Goal: Task Accomplishment & Management: Manage account settings

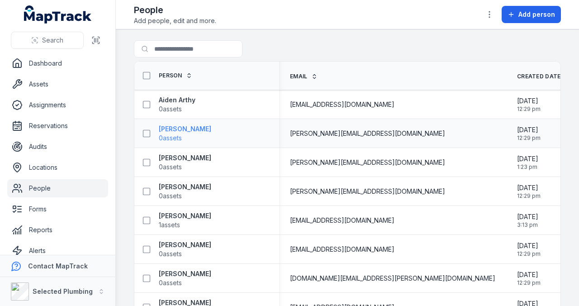
click at [181, 131] on strong "[PERSON_NAME]" at bounding box center [185, 128] width 52 height 9
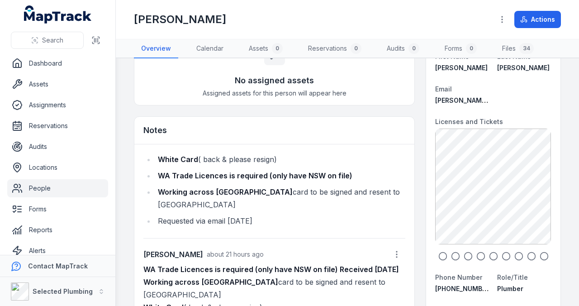
scroll to position [90, 0]
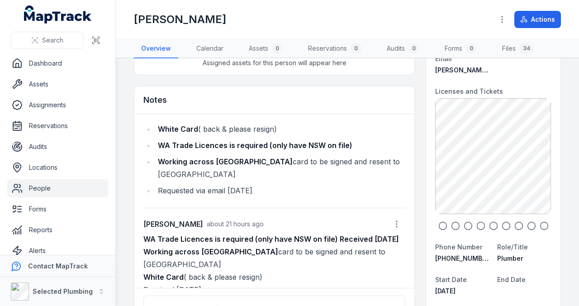
click at [438, 224] on icon "button" at bounding box center [442, 225] width 9 height 9
click at [451, 225] on icon "button" at bounding box center [455, 225] width 9 height 9
click at [464, 224] on icon "button" at bounding box center [468, 225] width 9 height 9
click at [476, 224] on icon "button" at bounding box center [480, 225] width 9 height 9
click at [489, 224] on icon "button" at bounding box center [493, 225] width 9 height 9
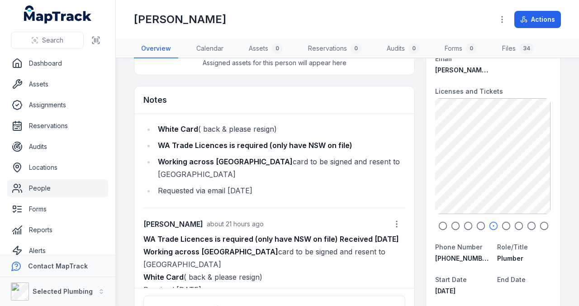
click at [502, 224] on icon "button" at bounding box center [506, 225] width 9 height 9
click at [514, 224] on icon "button" at bounding box center [518, 225] width 9 height 9
click at [528, 224] on icon "button" at bounding box center [531, 225] width 9 height 9
click at [541, 224] on icon "button" at bounding box center [544, 225] width 9 height 9
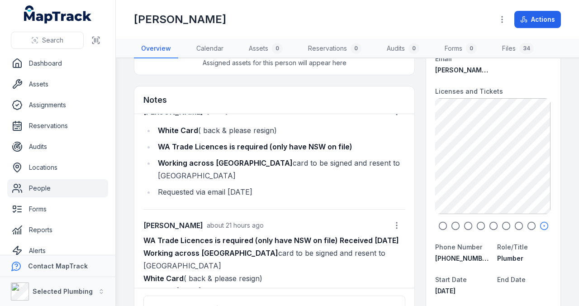
scroll to position [18, 0]
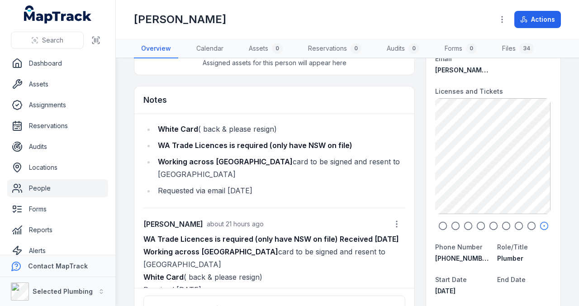
click at [439, 225] on icon "button" at bounding box center [442, 225] width 9 height 9
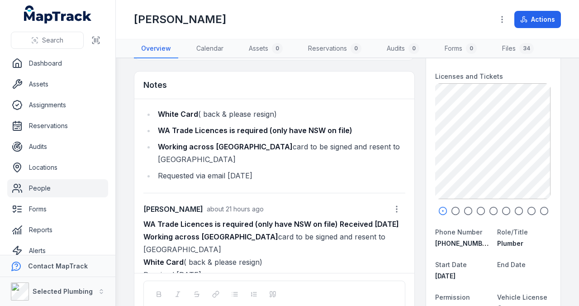
scroll to position [90, 0]
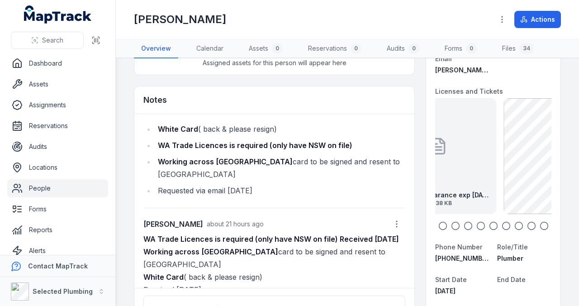
click at [558, 169] on main "Assets 0 No assigned assets Assigned assets for this person will appear here No…" at bounding box center [347, 181] width 463 height 247
drag, startPoint x: 475, startPoint y: 167, endPoint x: 532, endPoint y: 167, distance: 57.0
click at [532, 167] on div "AM-Police Clearance exp [DATE] 181.38 KB" at bounding box center [493, 156] width 116 height 116
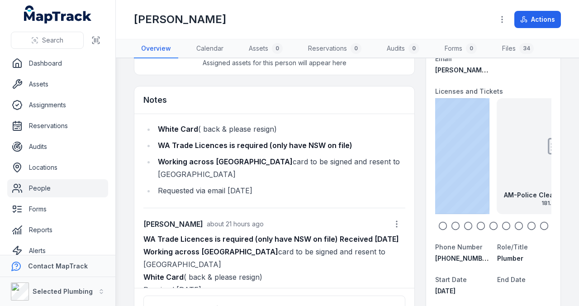
drag, startPoint x: 438, startPoint y: 161, endPoint x: 536, endPoint y: 166, distance: 97.9
click at [538, 166] on div "AM-Police Clearance exp [DATE] 181.38 KB" at bounding box center [555, 156] width 116 height 116
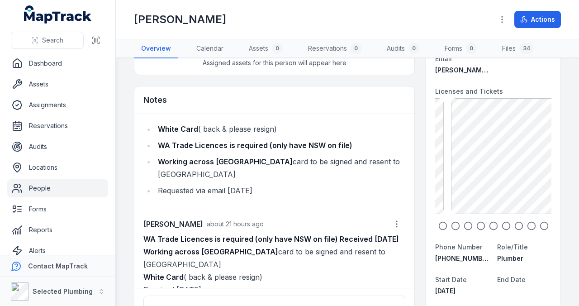
drag, startPoint x: 498, startPoint y: 166, endPoint x: 437, endPoint y: 165, distance: 61.5
click at [448, 166] on div "AM-Police Clearance exp [DATE] 181.38 KB" at bounding box center [493, 156] width 116 height 116
drag, startPoint x: 508, startPoint y: 168, endPoint x: 477, endPoint y: 168, distance: 30.8
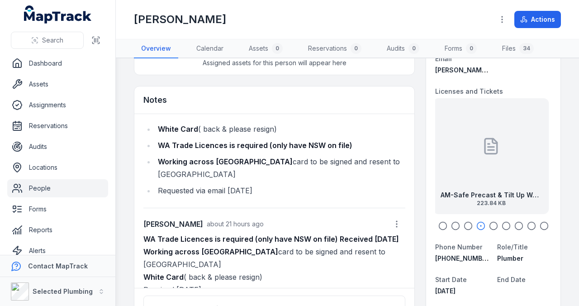
click at [481, 168] on div "AM-Safe Precast & Tilt Up Work SOA exp [DATE] 223.84 KB" at bounding box center [491, 156] width 116 height 116
drag, startPoint x: 471, startPoint y: 167, endPoint x: 520, endPoint y: 169, distance: 48.9
click at [528, 170] on div "AM-Safe Precast & Tilt Up Work SOA exp [DATE] 223.84 KB" at bounding box center [491, 156] width 116 height 116
drag, startPoint x: 468, startPoint y: 166, endPoint x: 519, endPoint y: 167, distance: 51.1
click at [530, 169] on div "AM-Police Clearance exp [DATE] 181.38 KB" at bounding box center [493, 156] width 116 height 116
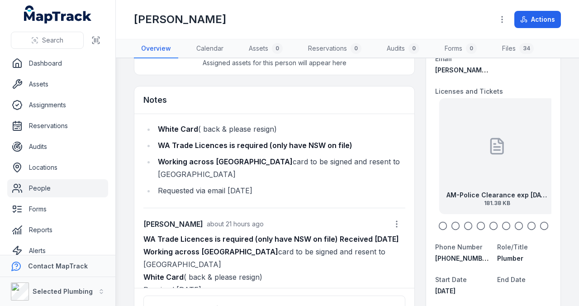
drag, startPoint x: 512, startPoint y: 150, endPoint x: 488, endPoint y: 150, distance: 24.0
click at [500, 150] on div "AM-Police Clearance exp [DATE] 181.38 KB" at bounding box center [497, 156] width 116 height 116
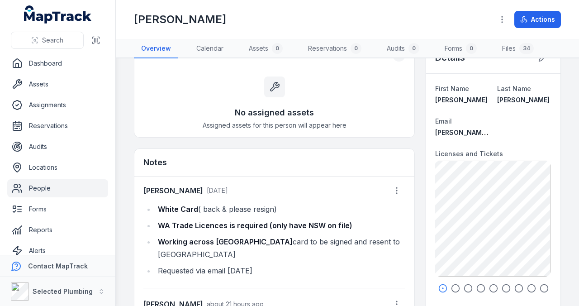
scroll to position [0, 0]
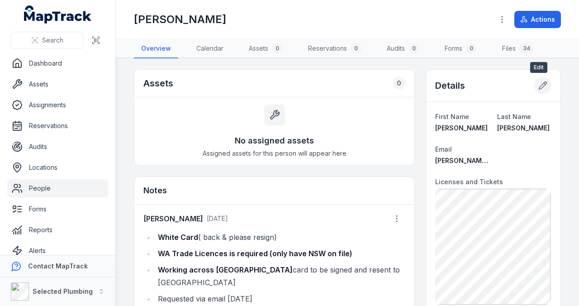
click at [538, 82] on icon at bounding box center [542, 85] width 9 height 9
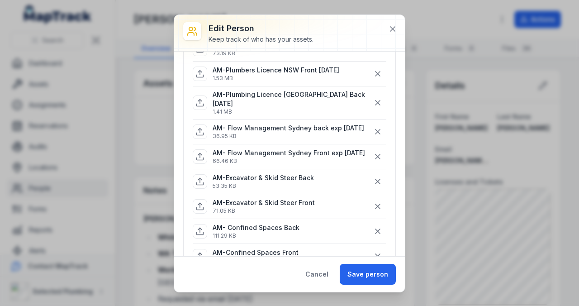
scroll to position [271, 0]
click at [323, 272] on button "Cancel" at bounding box center [317, 274] width 38 height 21
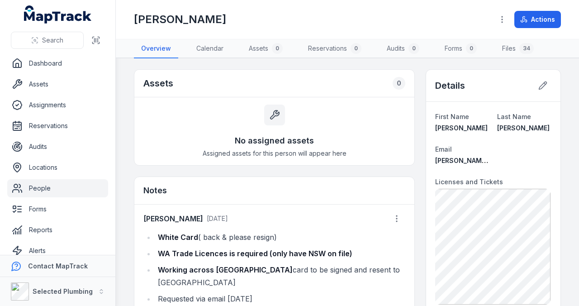
click at [34, 186] on link "People" at bounding box center [57, 188] width 101 height 18
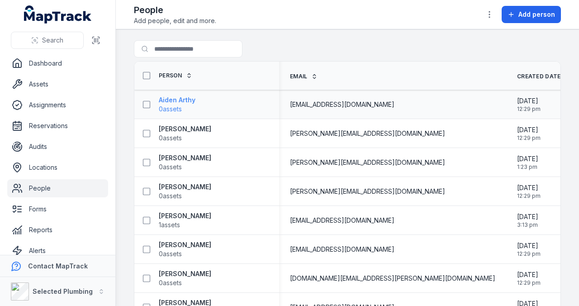
click at [177, 102] on strong "Aiden Arthy" at bounding box center [177, 99] width 37 height 9
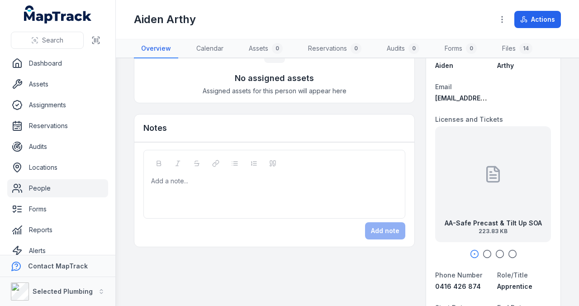
scroll to position [90, 0]
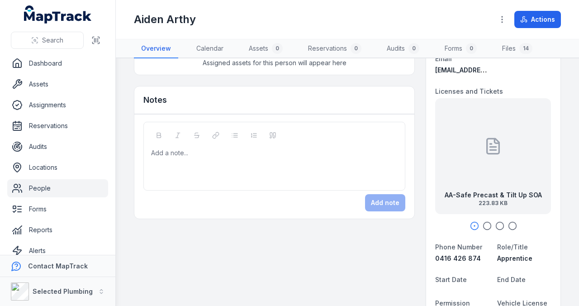
click at [485, 225] on icon "button" at bounding box center [487, 225] width 9 height 9
click at [499, 226] on circle "button" at bounding box center [500, 226] width 8 height 8
click at [508, 226] on icon "button" at bounding box center [512, 225] width 9 height 9
click at [486, 166] on div at bounding box center [492, 145] width 18 height 81
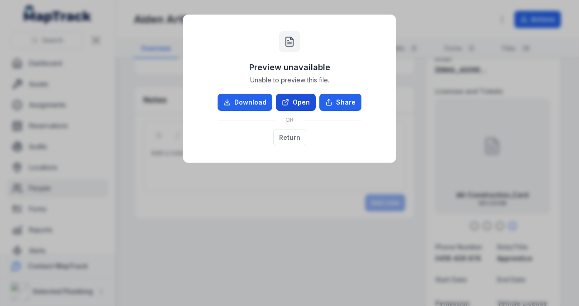
click at [298, 101] on link "Open" at bounding box center [296, 102] width 40 height 17
click at [289, 137] on button "Return" at bounding box center [289, 137] width 33 height 17
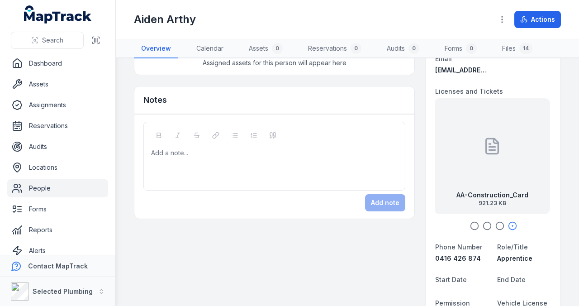
click at [196, 150] on div at bounding box center [275, 152] width 246 height 9
click at [386, 194] on button "Add note" at bounding box center [385, 202] width 40 height 17
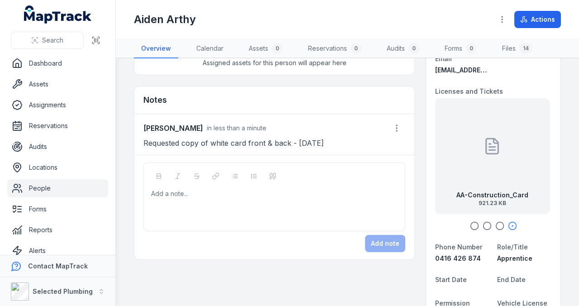
click at [36, 187] on link "People" at bounding box center [57, 188] width 101 height 18
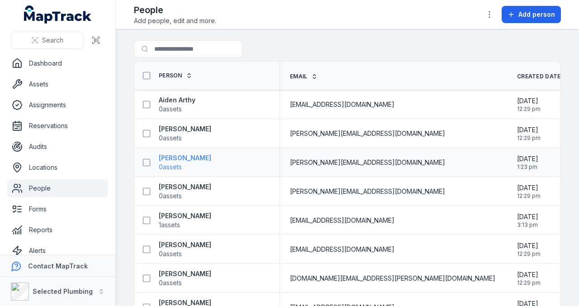
click at [172, 157] on strong "[PERSON_NAME]" at bounding box center [185, 157] width 52 height 9
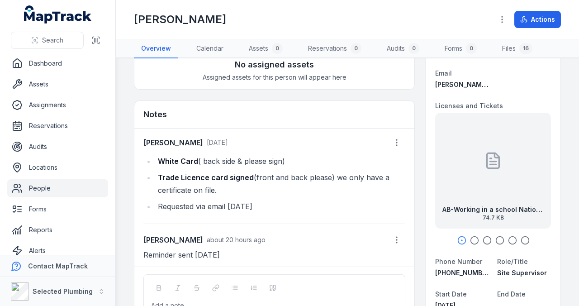
scroll to position [90, 0]
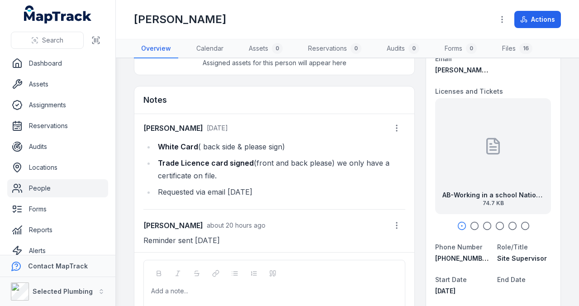
click at [471, 226] on icon "button" at bounding box center [474, 225] width 9 height 9
click at [484, 224] on icon "button" at bounding box center [487, 225] width 9 height 9
click at [497, 224] on icon "button" at bounding box center [499, 225] width 9 height 9
click at [508, 224] on icon "button" at bounding box center [512, 225] width 9 height 9
click at [521, 223] on icon "button" at bounding box center [525, 225] width 9 height 9
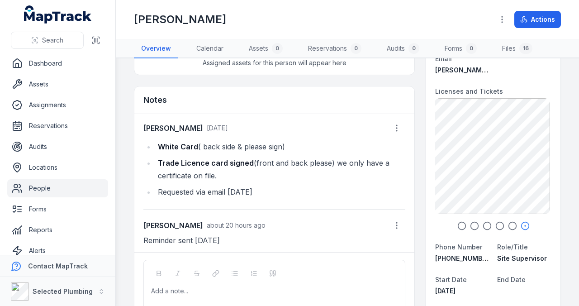
click at [36, 187] on link "People" at bounding box center [57, 188] width 101 height 18
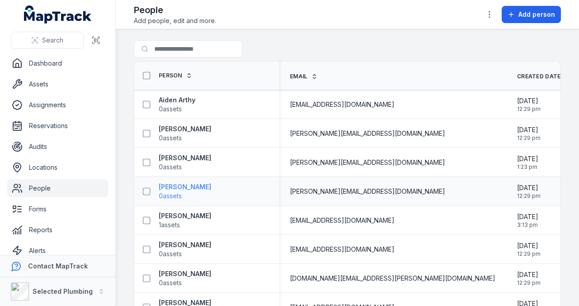
click at [176, 185] on strong "[PERSON_NAME]" at bounding box center [185, 186] width 52 height 9
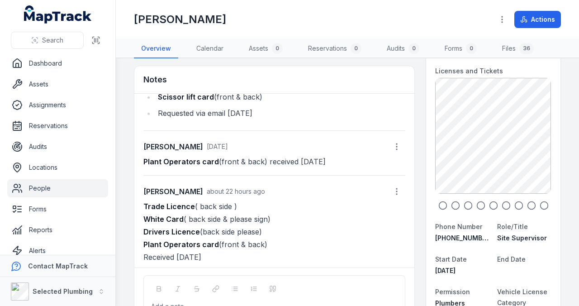
scroll to position [120, 0]
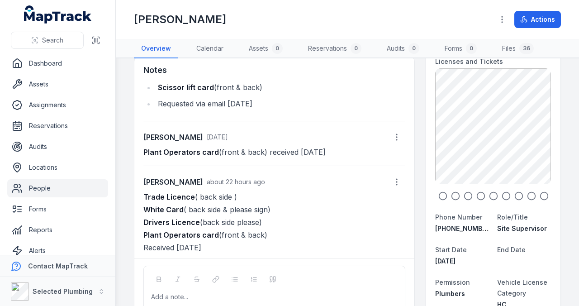
click at [438, 195] on icon "button" at bounding box center [442, 195] width 9 height 9
click at [452, 195] on icon "button" at bounding box center [455, 195] width 9 height 9
click at [465, 196] on icon "button" at bounding box center [468, 195] width 9 height 9
click at [476, 194] on icon "button" at bounding box center [480, 195] width 9 height 9
click at [464, 193] on icon "button" at bounding box center [468, 195] width 9 height 9
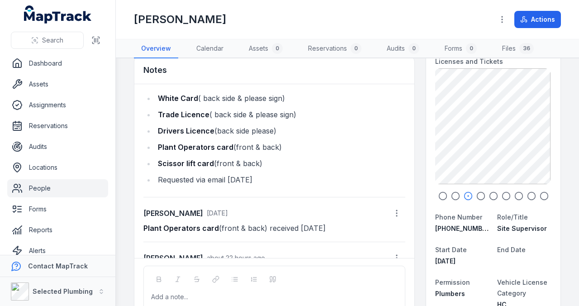
scroll to position [4, 0]
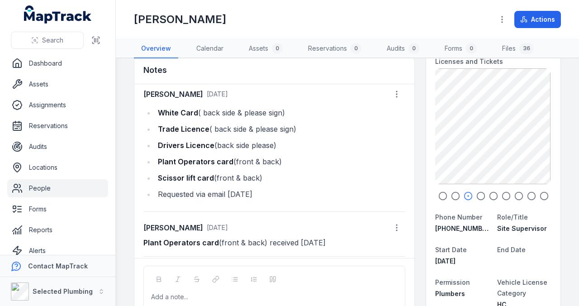
click at [478, 193] on icon "button" at bounding box center [480, 195] width 9 height 9
click at [490, 193] on icon "button" at bounding box center [493, 195] width 9 height 9
click at [506, 195] on circle "button" at bounding box center [506, 196] width 8 height 8
click at [514, 193] on icon "button" at bounding box center [518, 195] width 9 height 9
click at [528, 191] on icon "button" at bounding box center [531, 195] width 9 height 9
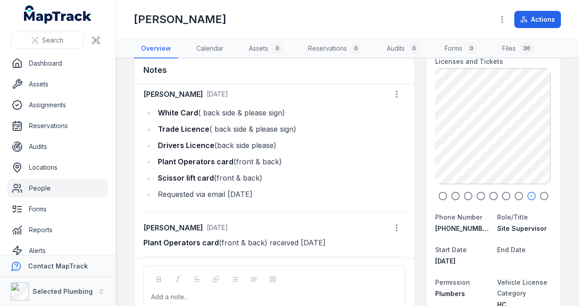
click at [544, 195] on circle "button" at bounding box center [544, 196] width 8 height 8
drag, startPoint x: 509, startPoint y: 147, endPoint x: 424, endPoint y: 143, distance: 84.7
drag, startPoint x: 452, startPoint y: 151, endPoint x: 528, endPoint y: 159, distance: 77.3
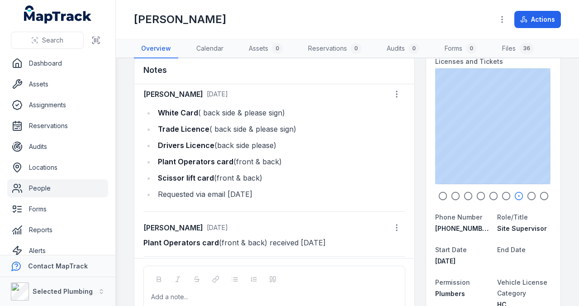
click at [480, 192] on icon "button" at bounding box center [480, 195] width 9 height 9
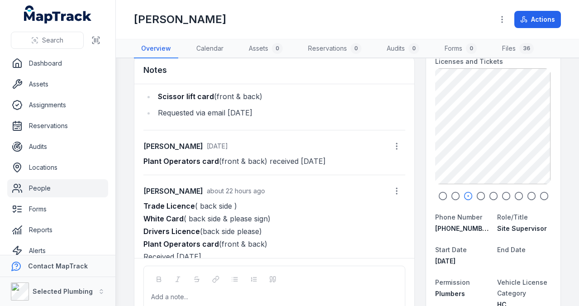
scroll to position [95, 0]
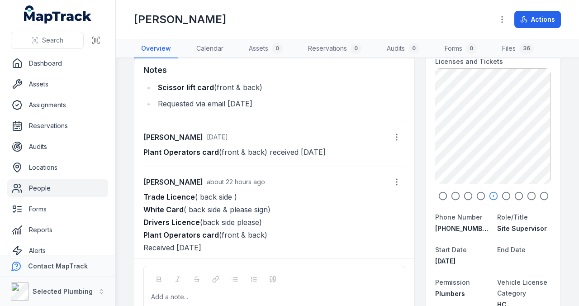
click at [30, 188] on link "People" at bounding box center [57, 188] width 101 height 18
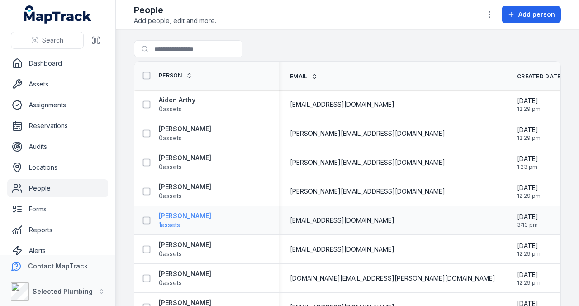
click at [183, 213] on strong "[PERSON_NAME]" at bounding box center [185, 215] width 52 height 9
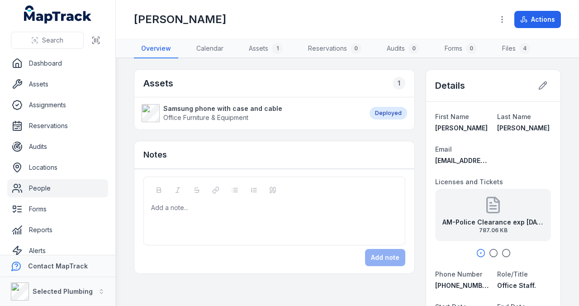
click at [489, 252] on icon "button" at bounding box center [493, 252] width 9 height 9
click at [502, 252] on icon "button" at bounding box center [506, 252] width 9 height 9
click at [542, 87] on icon at bounding box center [542, 85] width 9 height 9
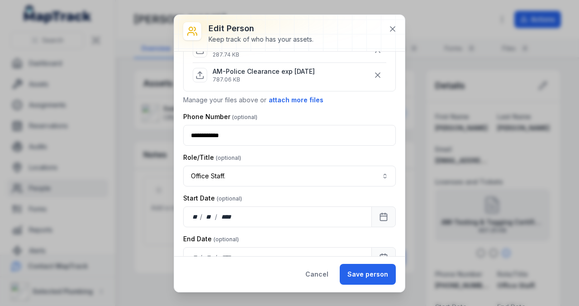
scroll to position [60, 0]
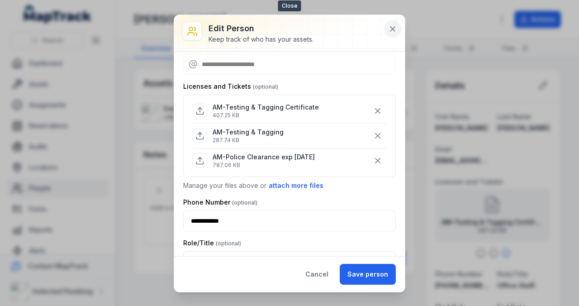
click at [394, 27] on icon at bounding box center [392, 28] width 9 height 9
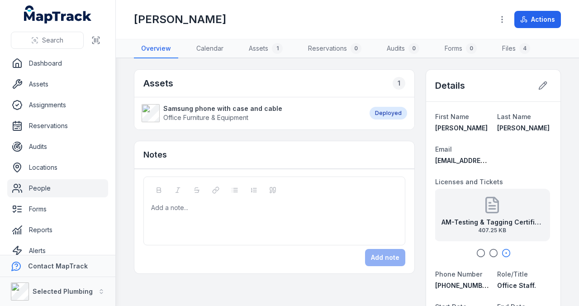
click at [489, 252] on icon "button" at bounding box center [493, 252] width 9 height 9
click at [476, 251] on icon "button" at bounding box center [480, 252] width 9 height 9
click at [538, 83] on icon at bounding box center [542, 85] width 9 height 9
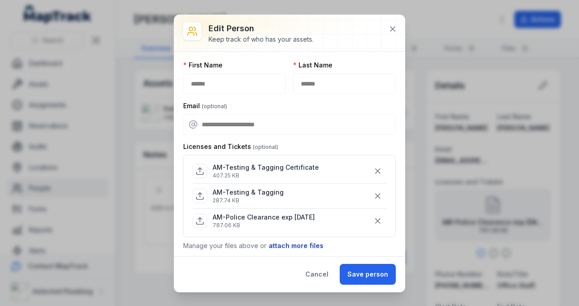
click at [299, 243] on button "attach more files" at bounding box center [296, 246] width 56 height 10
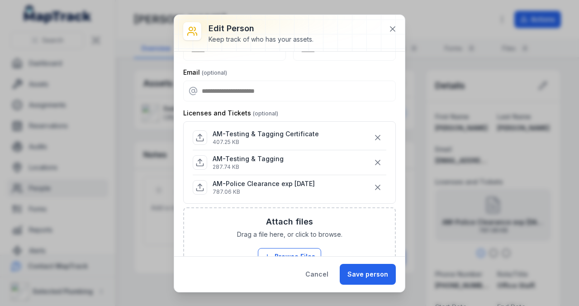
scroll to position [120, 0]
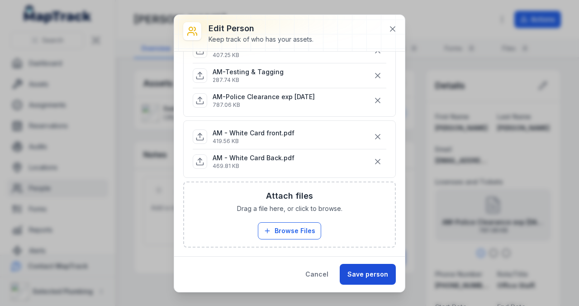
click at [362, 276] on button "Save person" at bounding box center [368, 274] width 56 height 21
